Goal: Check status: Check status

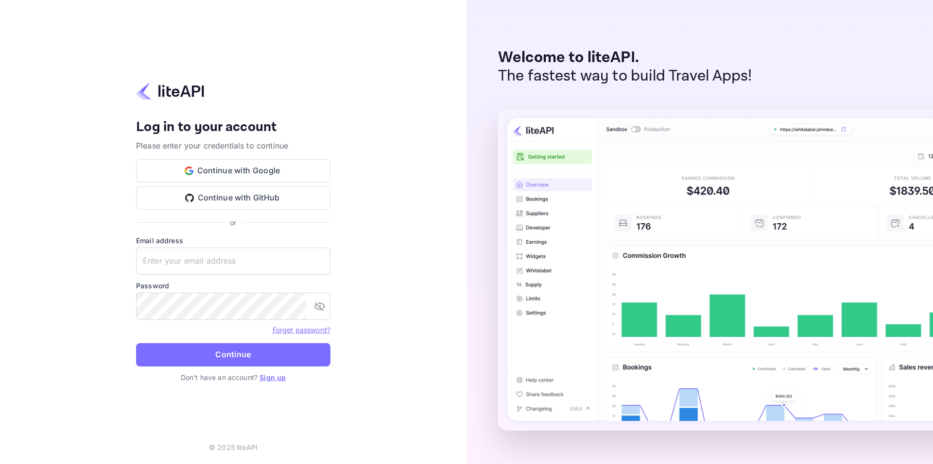
type input "[EMAIL_ADDRESS][DOMAIN_NAME]"
click at [273, 356] on button "Continue" at bounding box center [233, 354] width 194 height 23
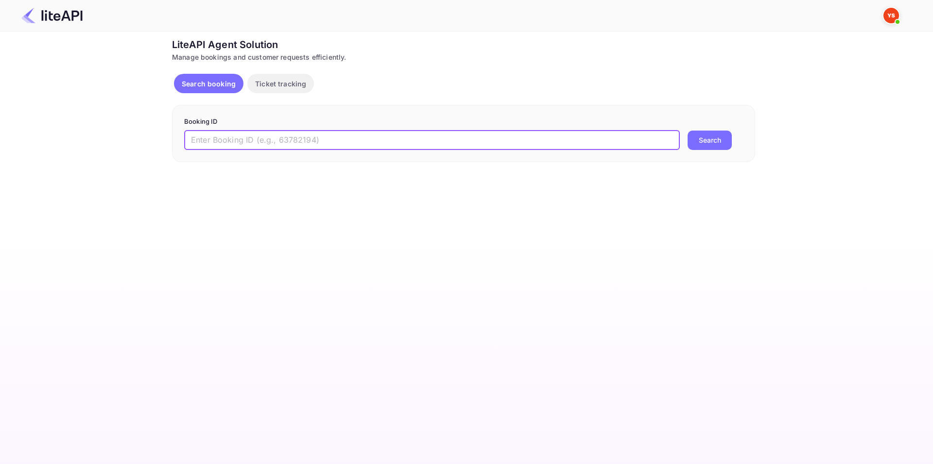
click at [394, 141] on input "text" at bounding box center [431, 140] width 495 height 19
paste input "8292355"
type input "8292355"
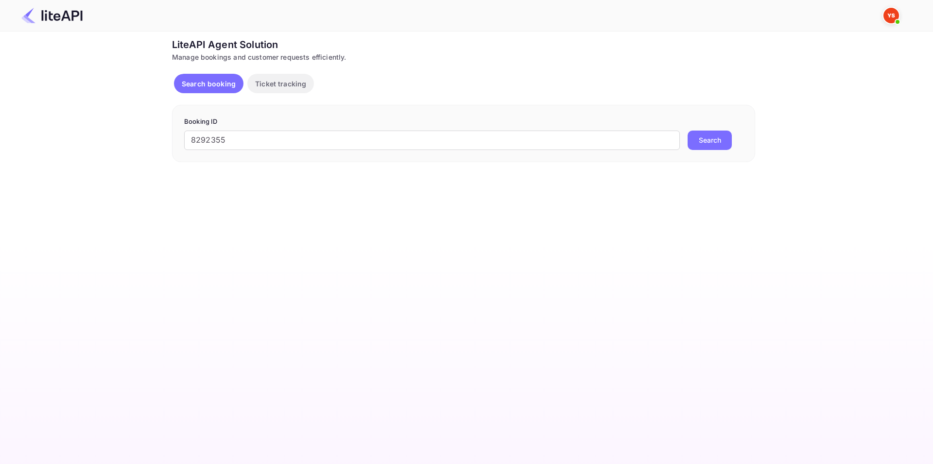
click at [719, 136] on button "Search" at bounding box center [709, 140] width 44 height 19
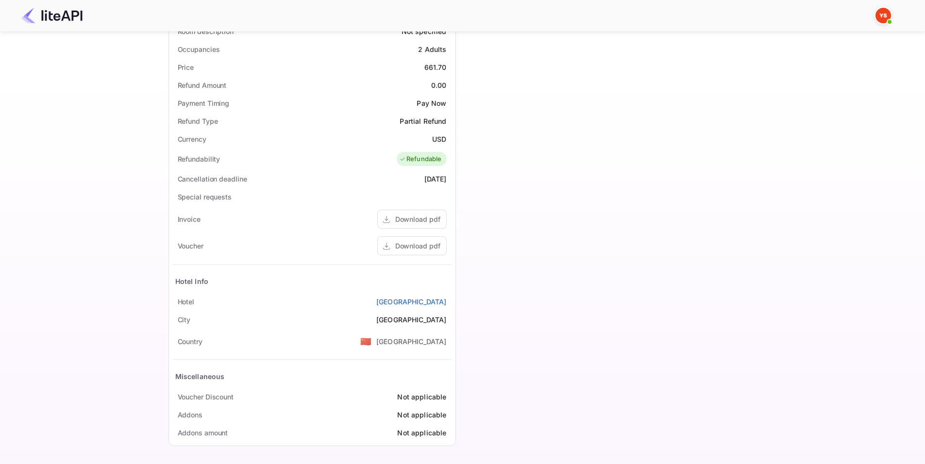
scroll to position [296, 0]
click at [409, 243] on div "Download pdf" at bounding box center [417, 245] width 45 height 10
